Goal: Navigation & Orientation: Find specific page/section

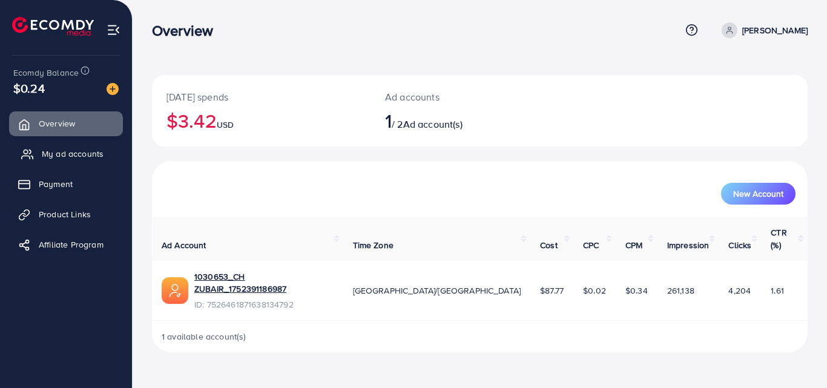
click at [86, 152] on span "My ad accounts" at bounding box center [73, 154] width 62 height 12
